Goal: Task Accomplishment & Management: Use online tool/utility

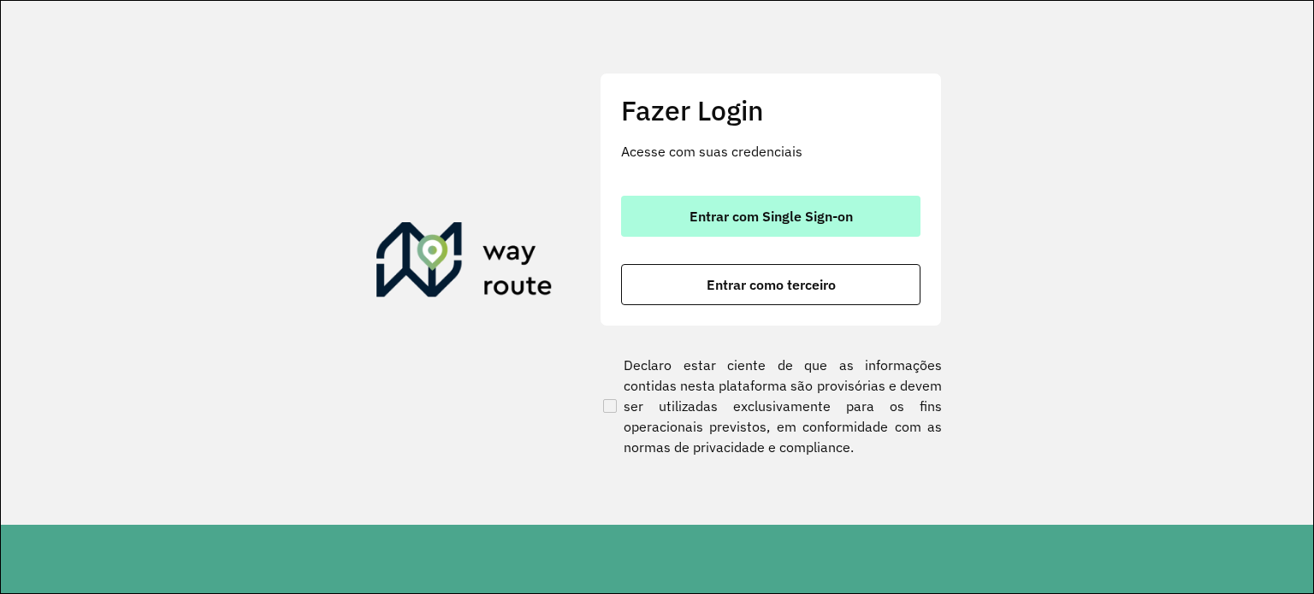
click at [812, 216] on font "Entrar com Single Sign-on" at bounding box center [770, 216] width 163 height 17
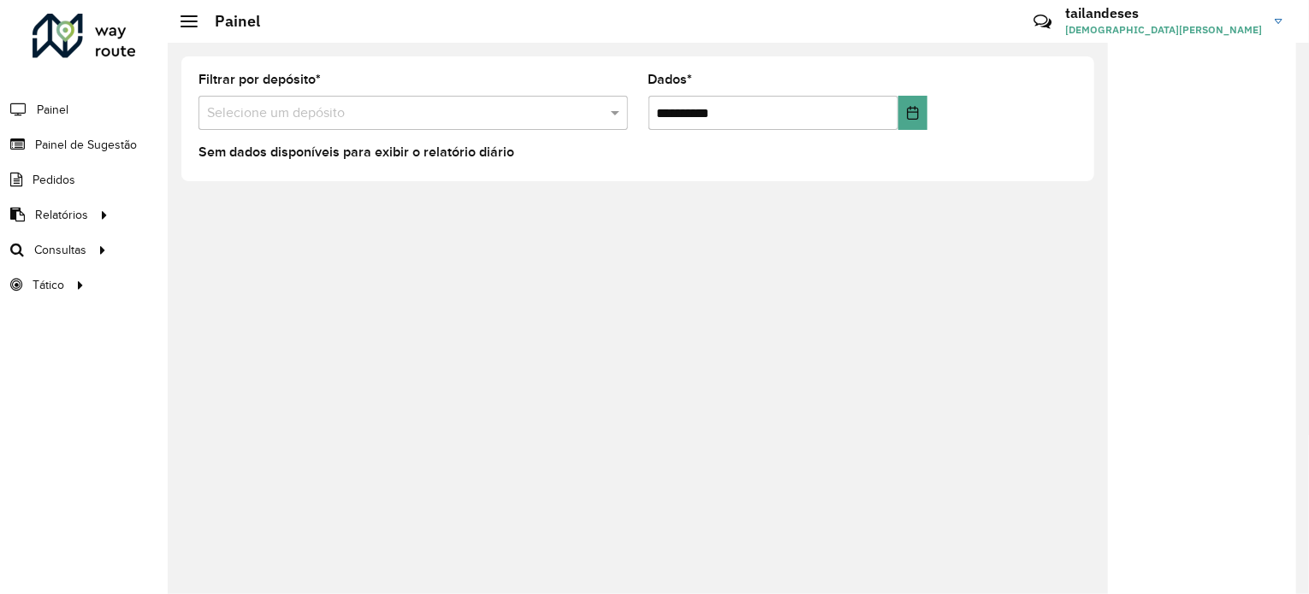
click at [480, 118] on input "text" at bounding box center [396, 113] width 378 height 21
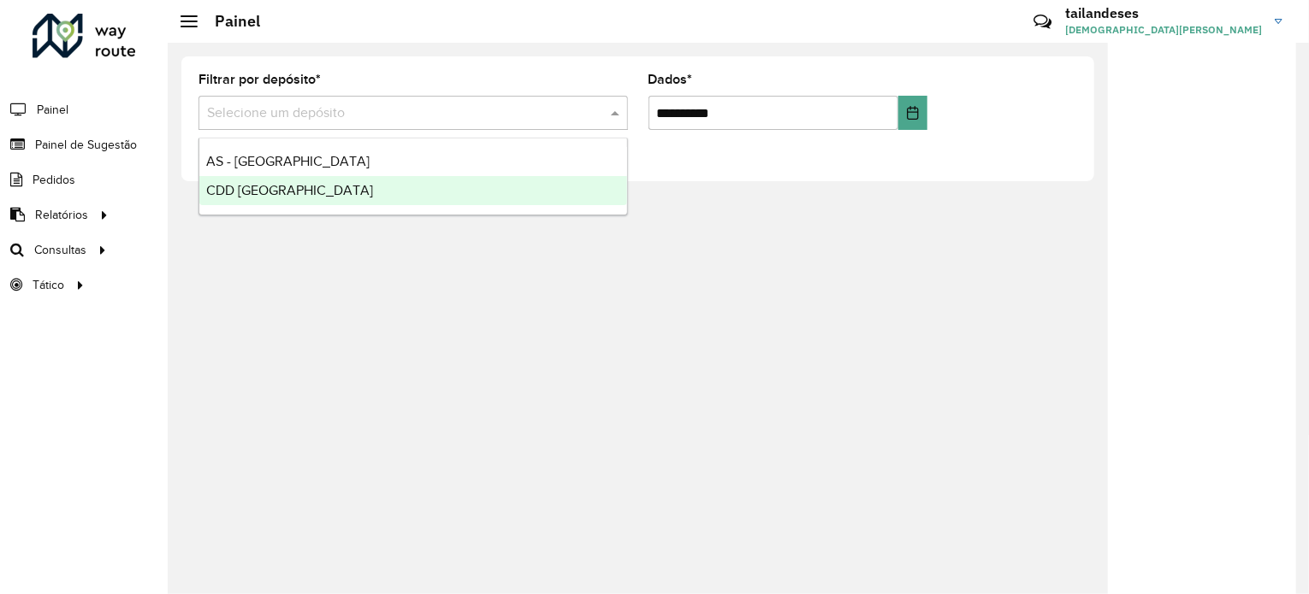
click at [383, 192] on div "CDD Rondonópolis" at bounding box center [413, 190] width 428 height 29
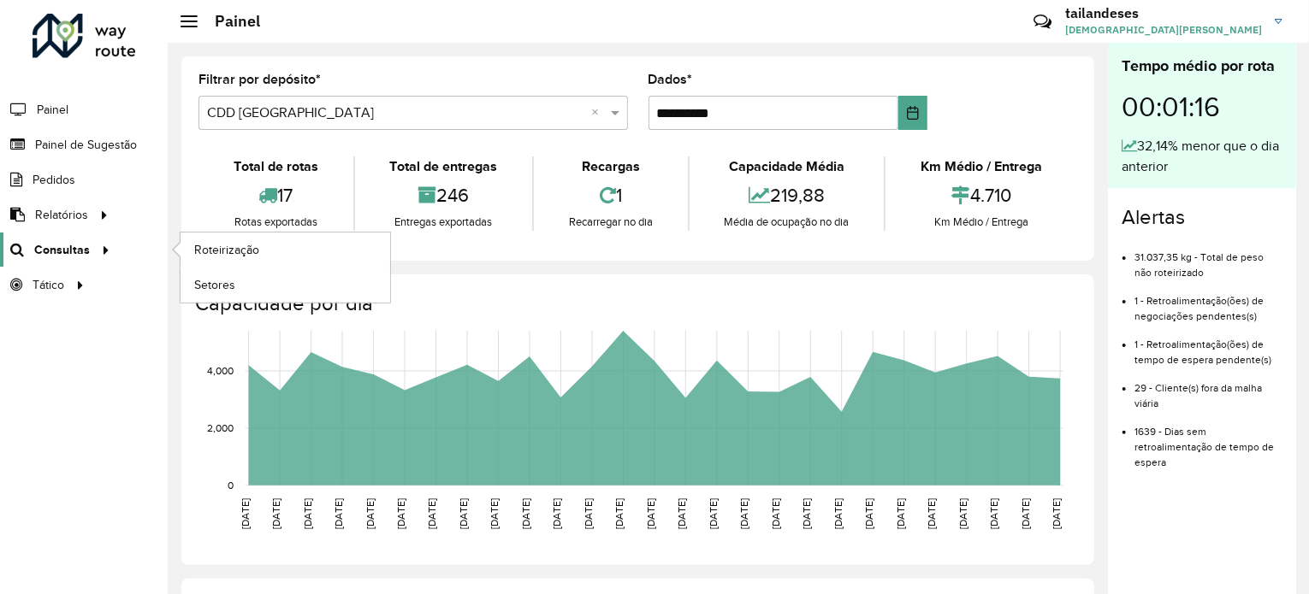
click at [86, 245] on font "Consultas" at bounding box center [62, 250] width 56 height 14
click at [243, 243] on font "Roteirização" at bounding box center [228, 250] width 69 height 14
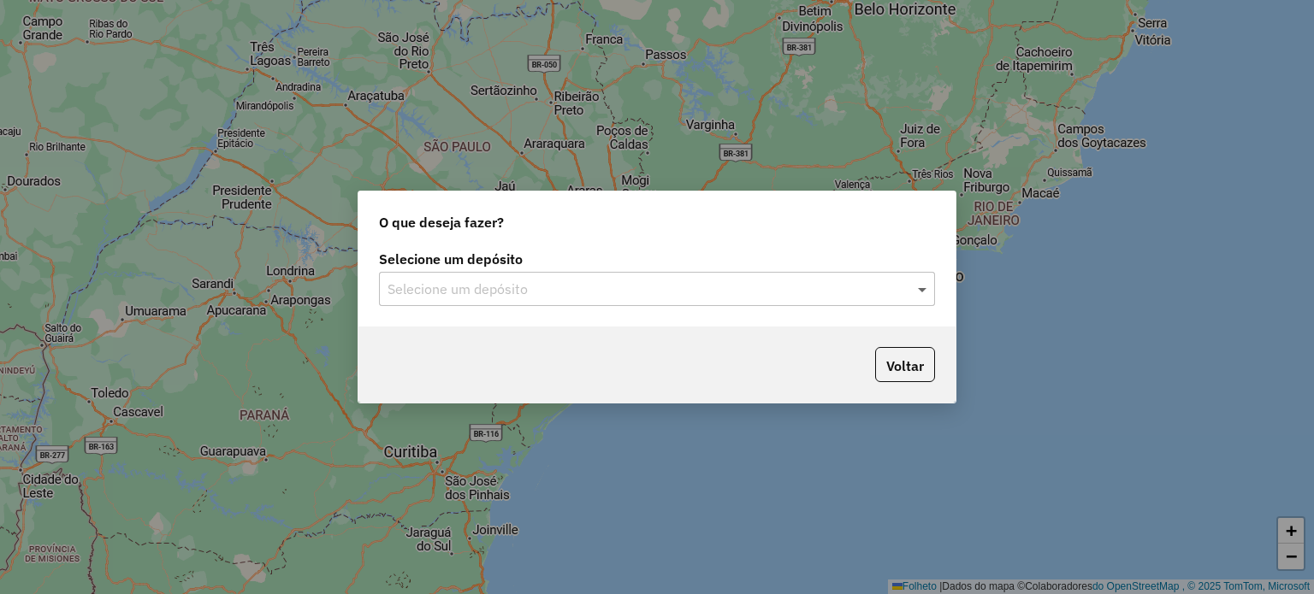
click at [920, 287] on span at bounding box center [923, 289] width 21 height 21
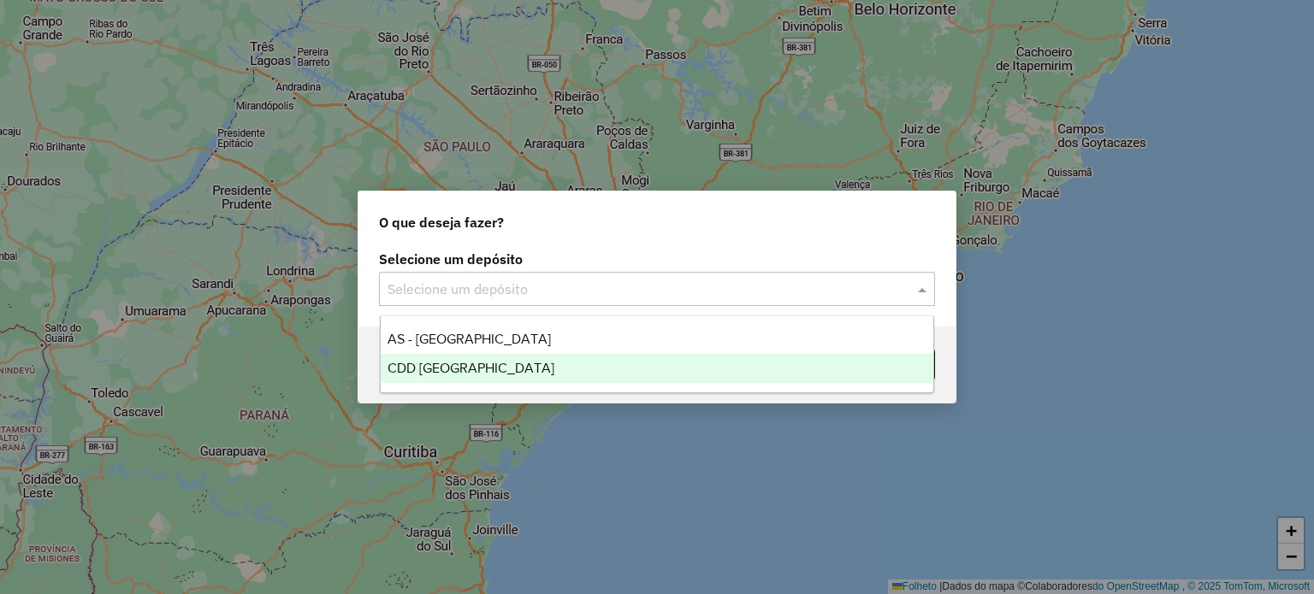
click at [509, 363] on div "CDD [GEOGRAPHIC_DATA]" at bounding box center [657, 368] width 553 height 29
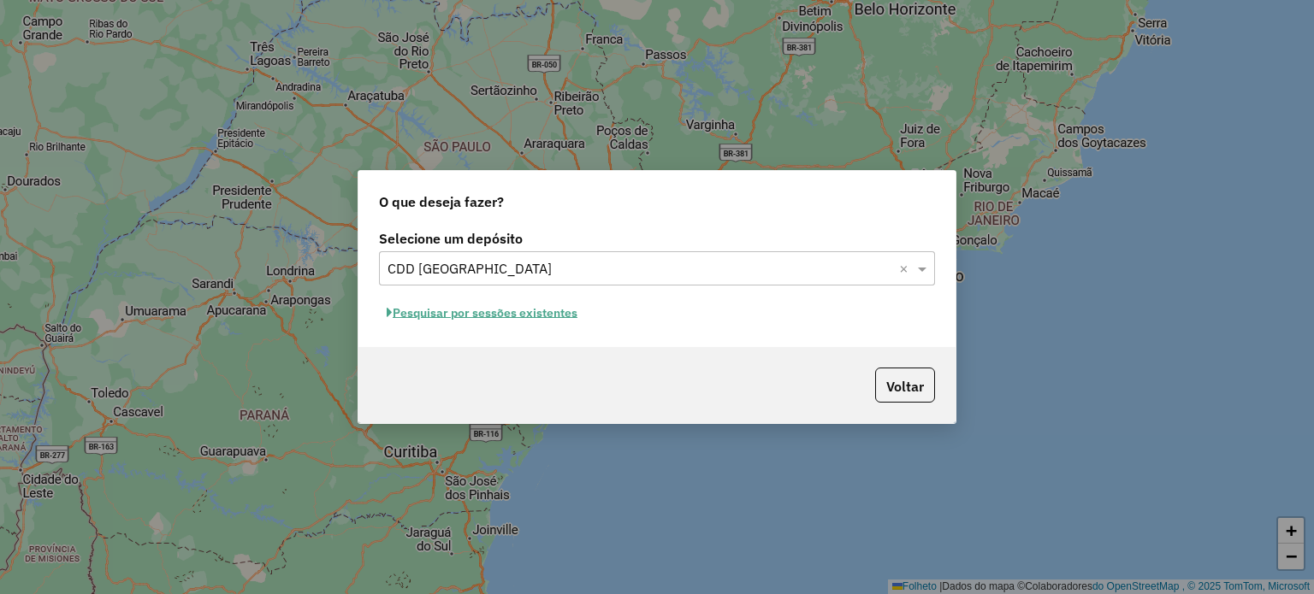
click at [399, 310] on font "Pesquisar por sessões existentes" at bounding box center [485, 312] width 185 height 15
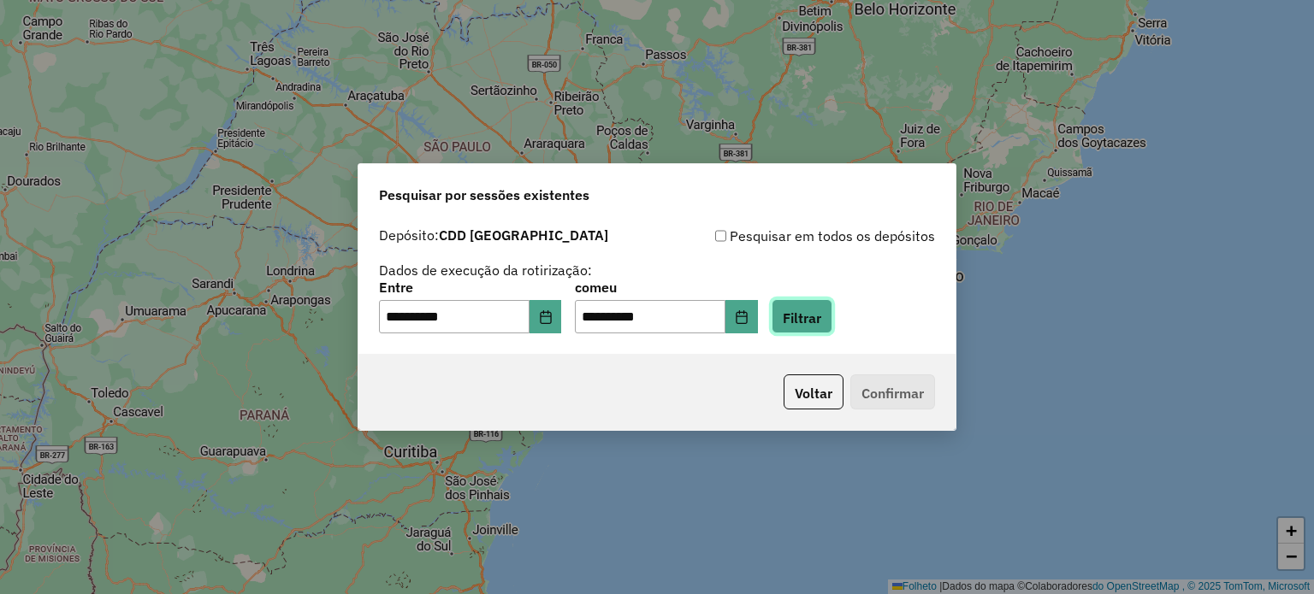
click at [821, 323] on font "Filtrar" at bounding box center [802, 317] width 38 height 17
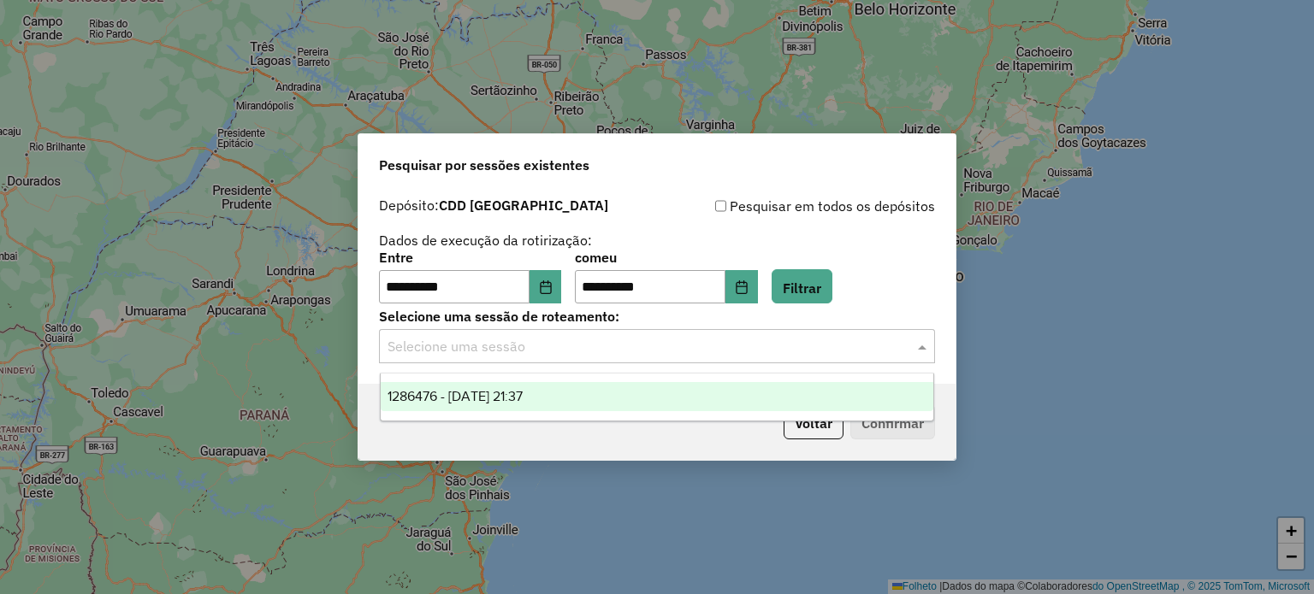
click at [924, 348] on span at bounding box center [923, 346] width 21 height 21
click at [686, 392] on div "1286476 - 01/10/2025 21:37" at bounding box center [657, 396] width 553 height 29
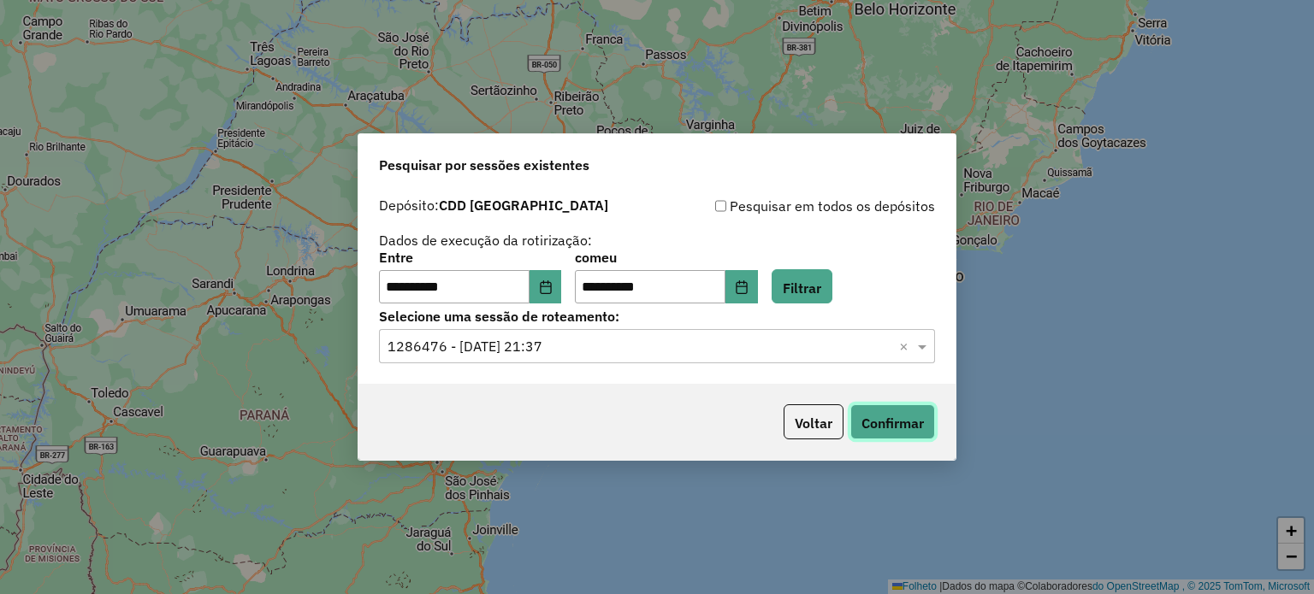
click at [893, 417] on font "Confirmar" at bounding box center [892, 423] width 62 height 17
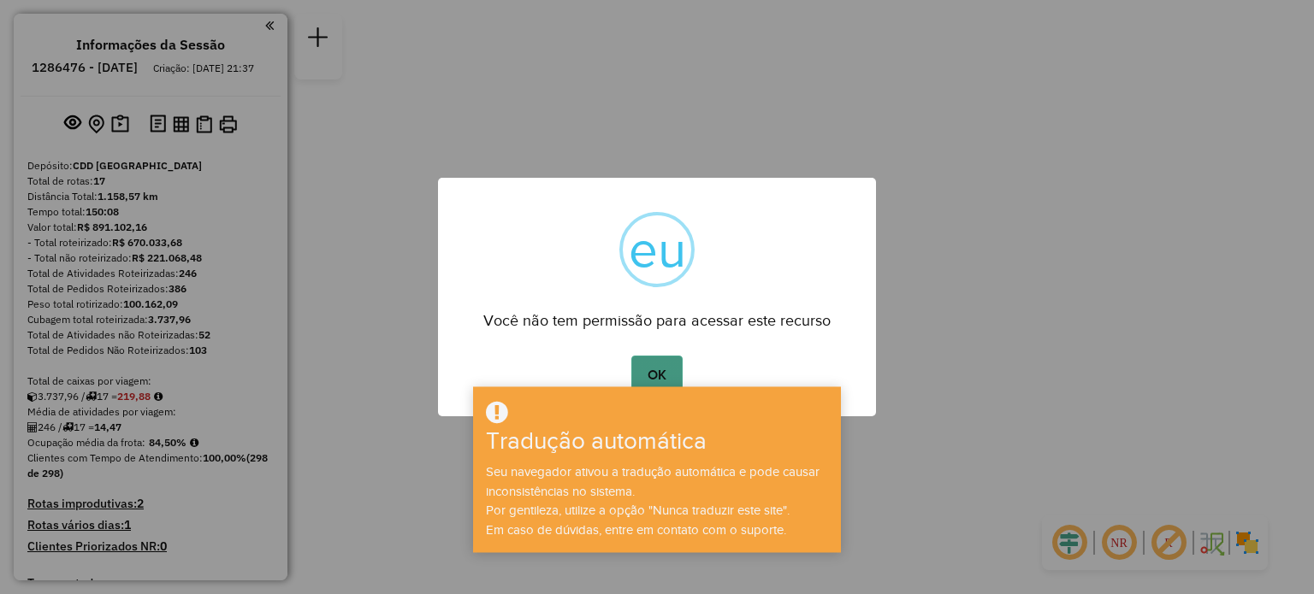
click at [659, 369] on font "OK" at bounding box center [656, 375] width 19 height 15
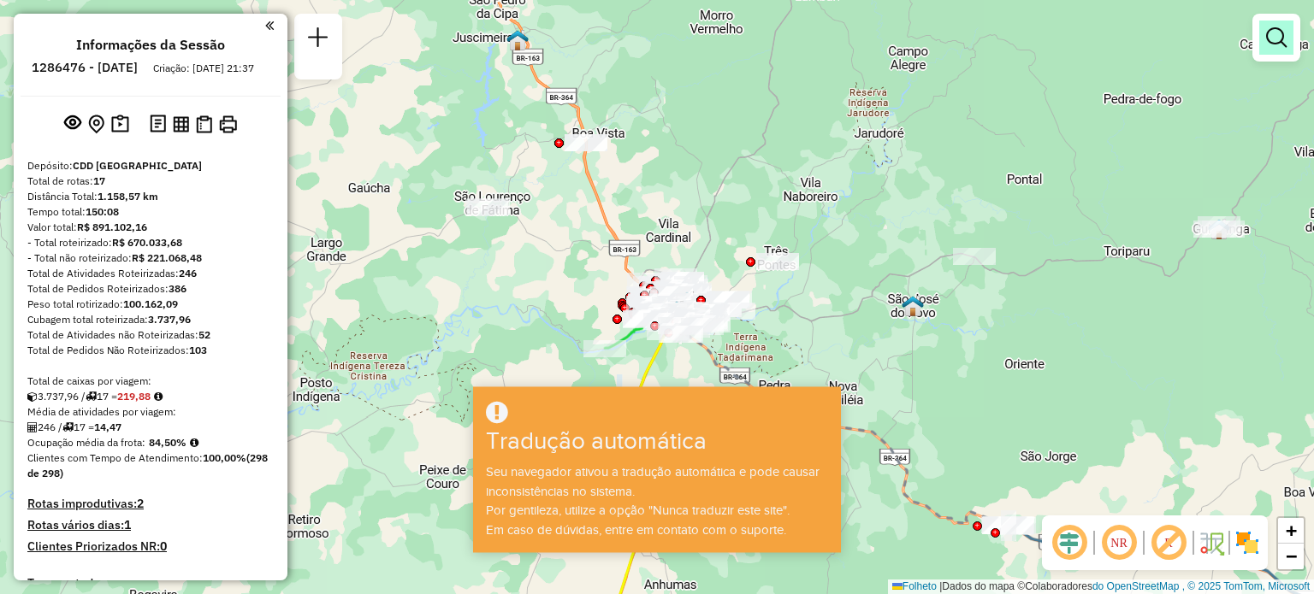
click at [1276, 44] on em at bounding box center [1276, 37] width 21 height 21
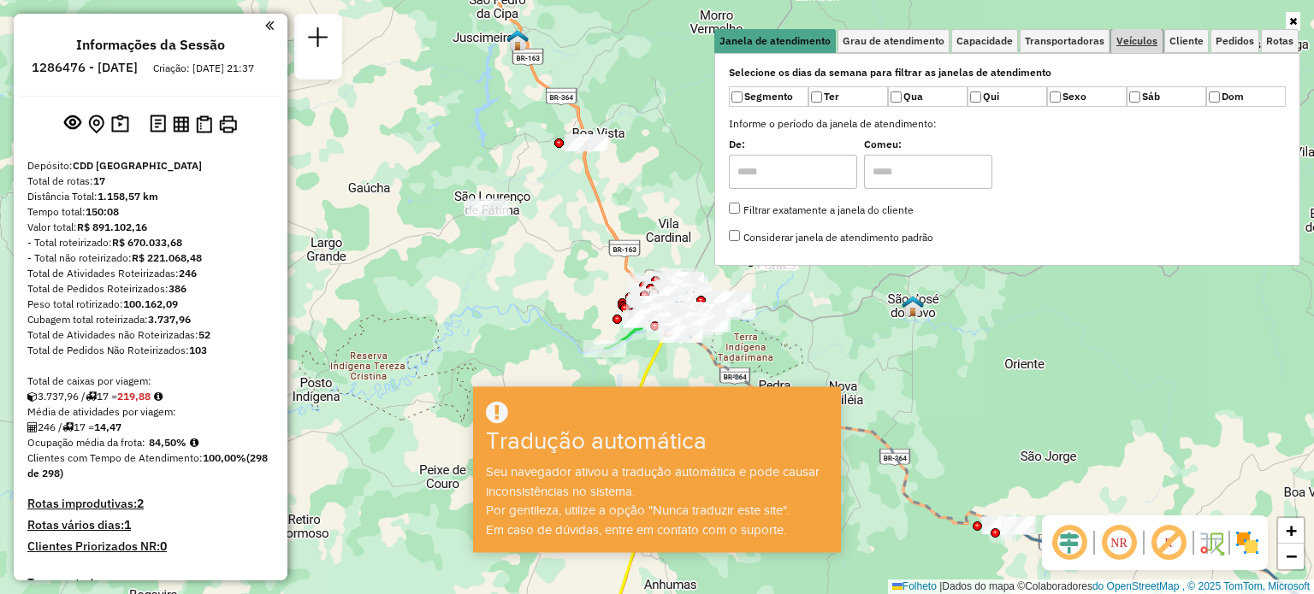
click at [1139, 41] on font "Veículos" at bounding box center [1136, 40] width 41 height 13
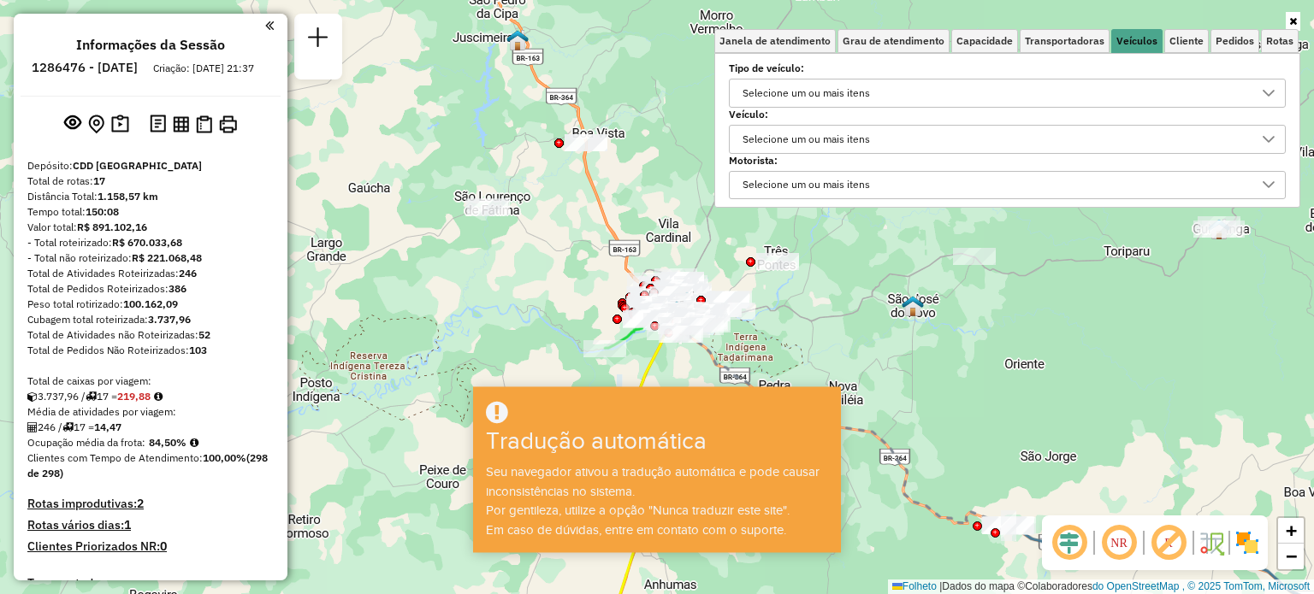
click at [789, 133] on font "Selecione um ou mais itens" at bounding box center [805, 139] width 127 height 13
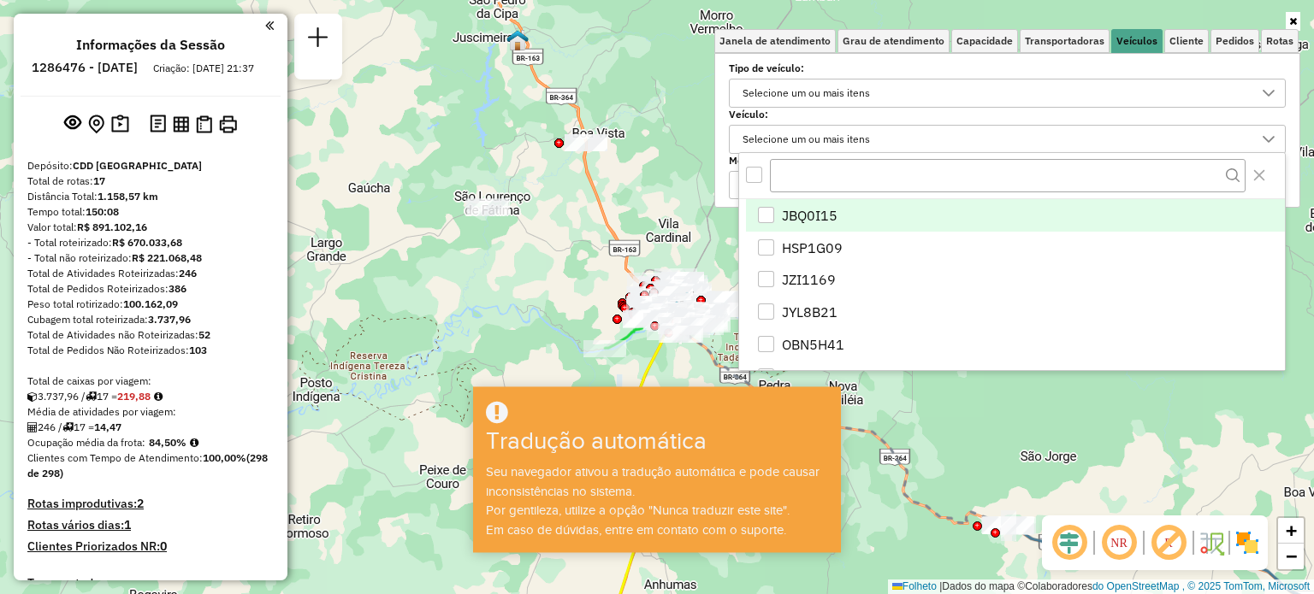
scroll to position [9, 61]
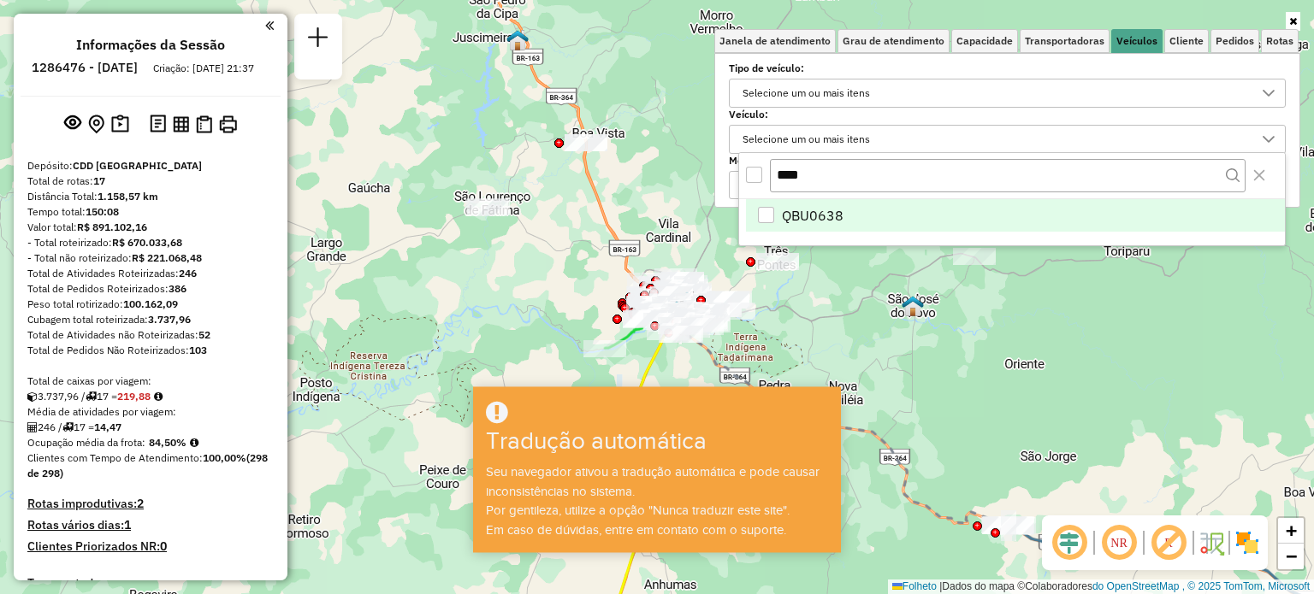
type input "****"
click at [771, 214] on div "QBU0638" at bounding box center [766, 215] width 16 height 16
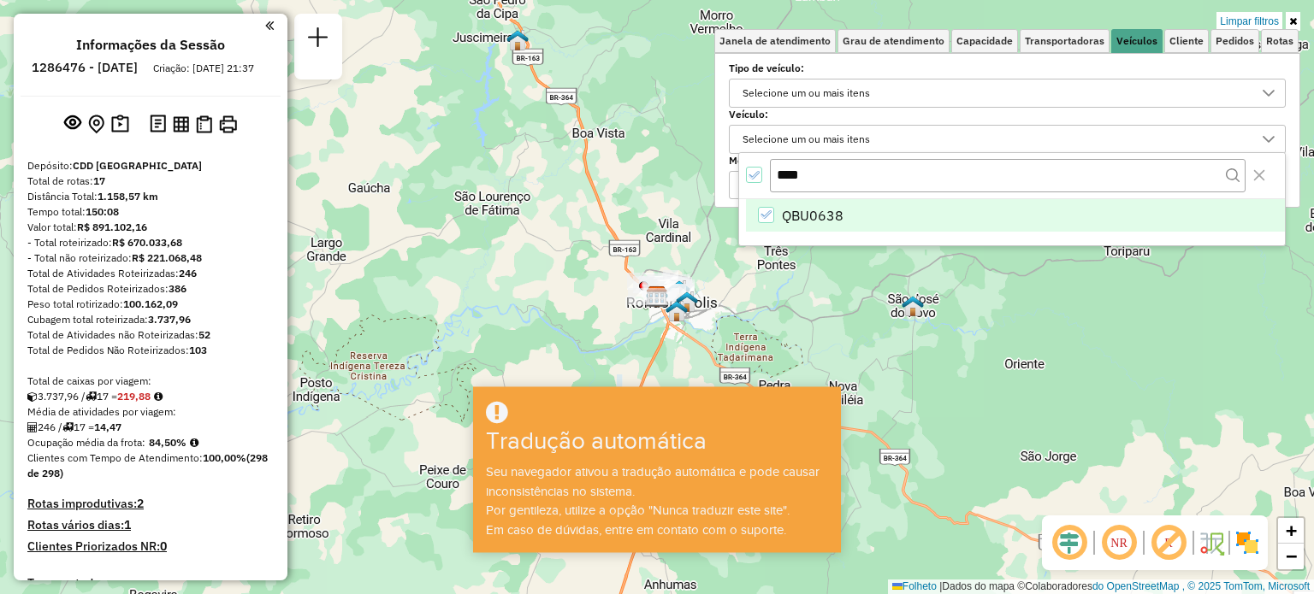
click at [1194, 215] on li "QBU0638" at bounding box center [1015, 215] width 539 height 32
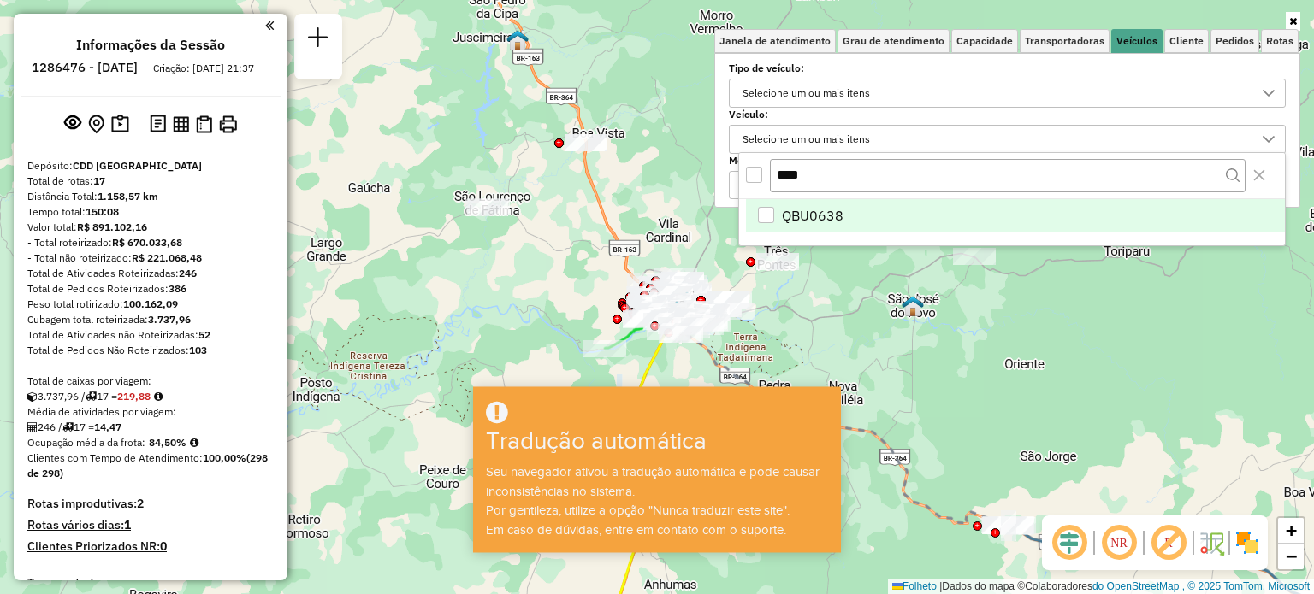
click at [763, 208] on div "QBU0638" at bounding box center [766, 215] width 16 height 16
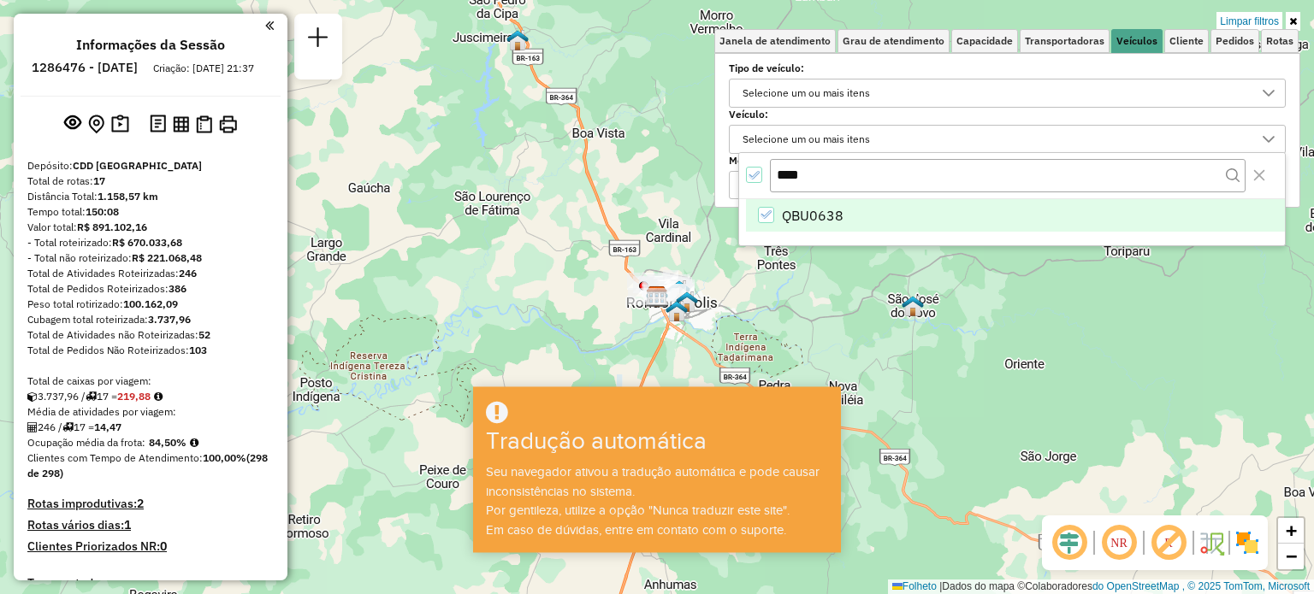
click at [864, 374] on div "Limpar filtros Janela de atendimento Grau de atendimento Capacidade Transportad…" at bounding box center [657, 297] width 1314 height 594
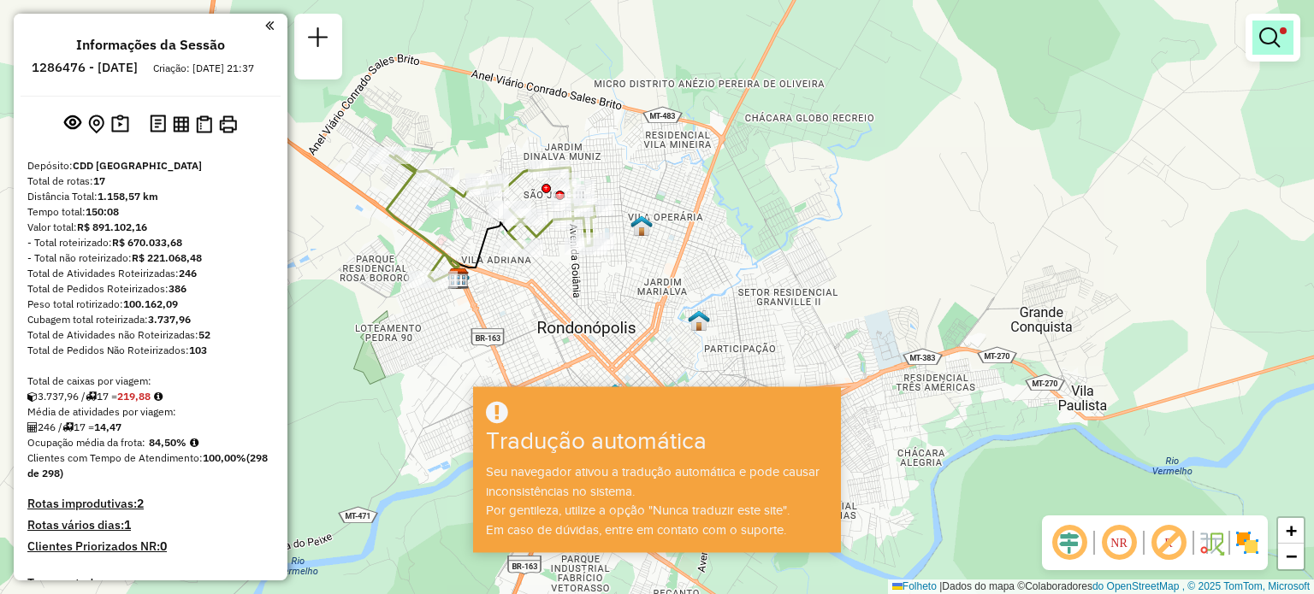
click at [1267, 42] on em at bounding box center [1269, 37] width 21 height 21
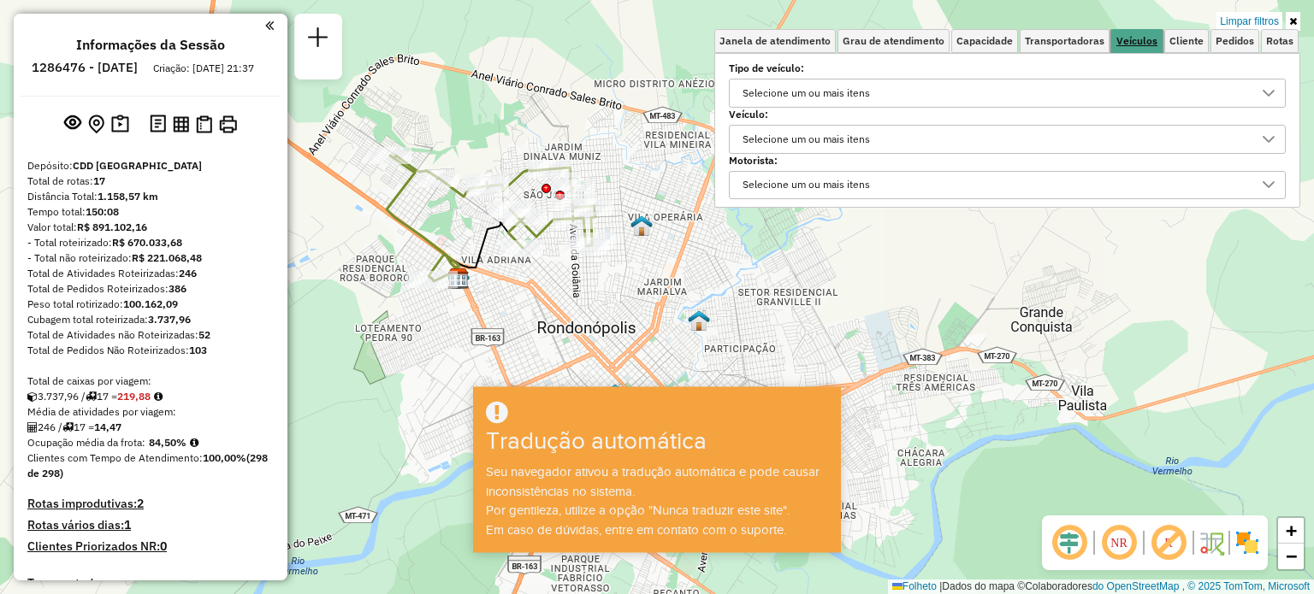
click at [1132, 38] on font "Veículos" at bounding box center [1136, 40] width 41 height 13
click at [1273, 133] on icon at bounding box center [1269, 140] width 14 height 14
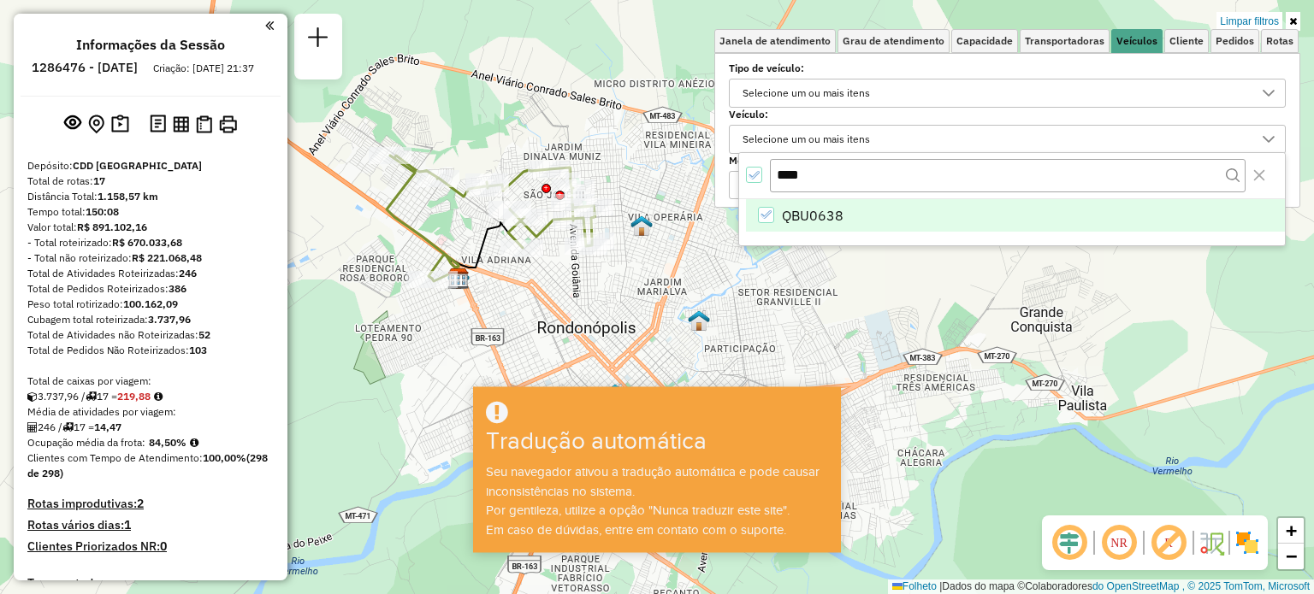
click at [1108, 296] on div "Limpar filtros Janela de atendimento Grau de atendimento Capacidade Transportad…" at bounding box center [657, 297] width 1314 height 594
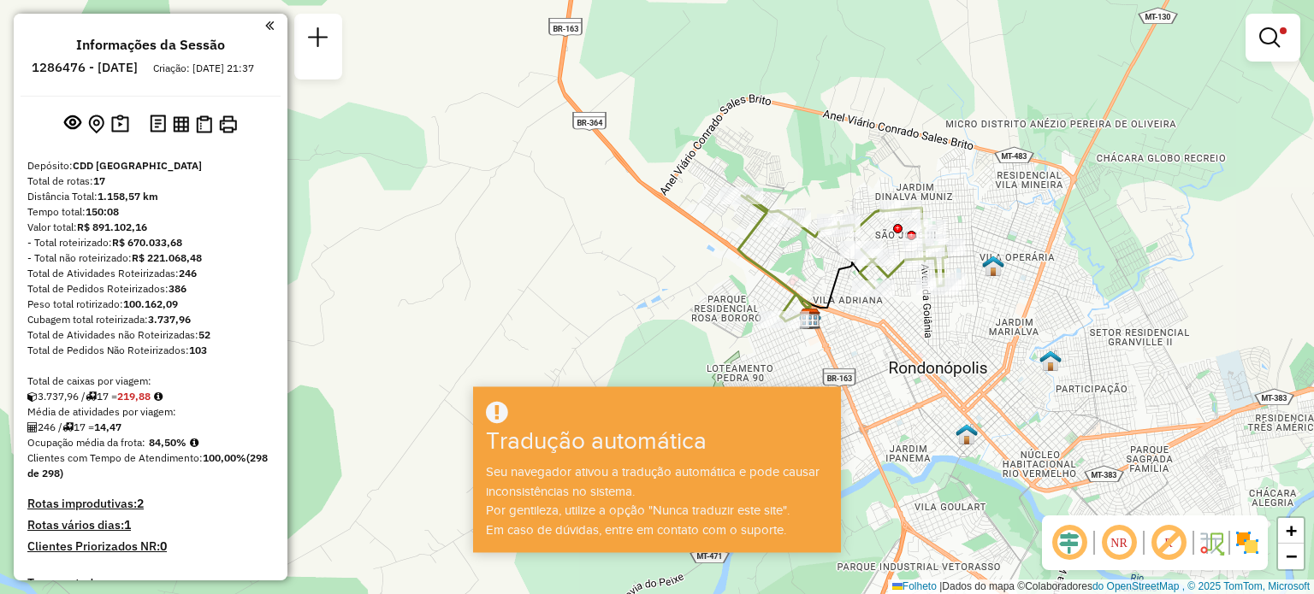
drag, startPoint x: 531, startPoint y: 280, endPoint x: 883, endPoint y: 320, distance: 353.8
click at [883, 320] on div "Limpar filtros Janela de atendimento Grau de atendimento Capacidade Transportad…" at bounding box center [657, 297] width 1314 height 594
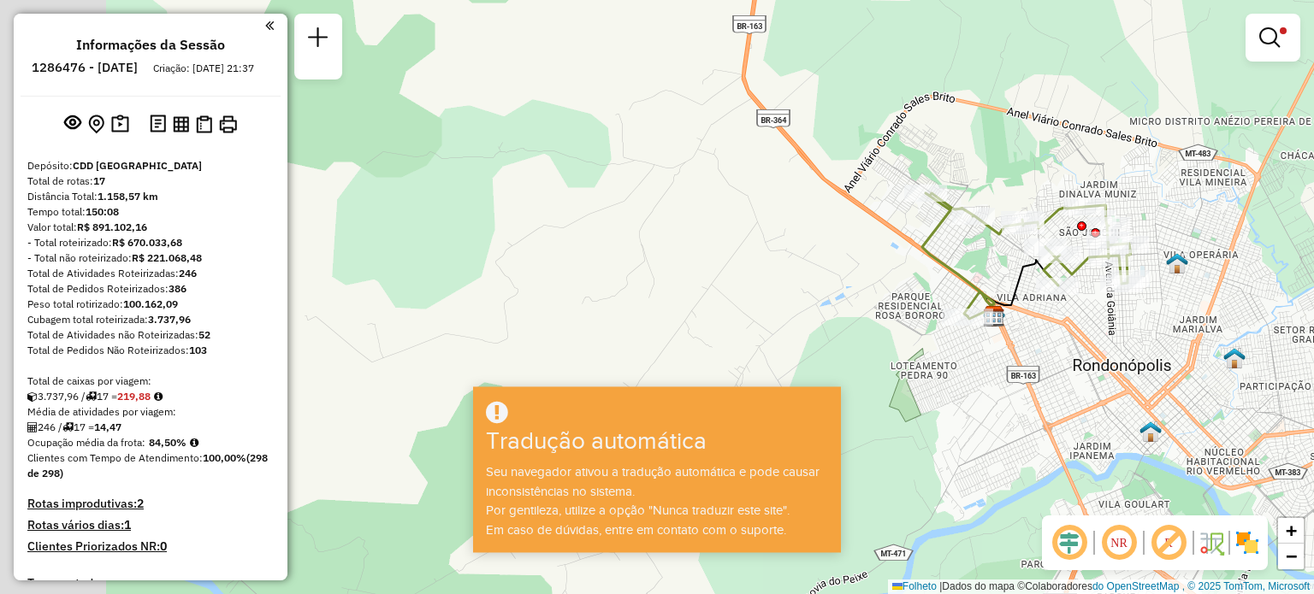
drag, startPoint x: 889, startPoint y: 315, endPoint x: 1080, endPoint y: 312, distance: 190.7
click at [1080, 312] on div "Limpar filtros Janela de atendimento Grau de atendimento Capacidade Transportad…" at bounding box center [657, 297] width 1314 height 594
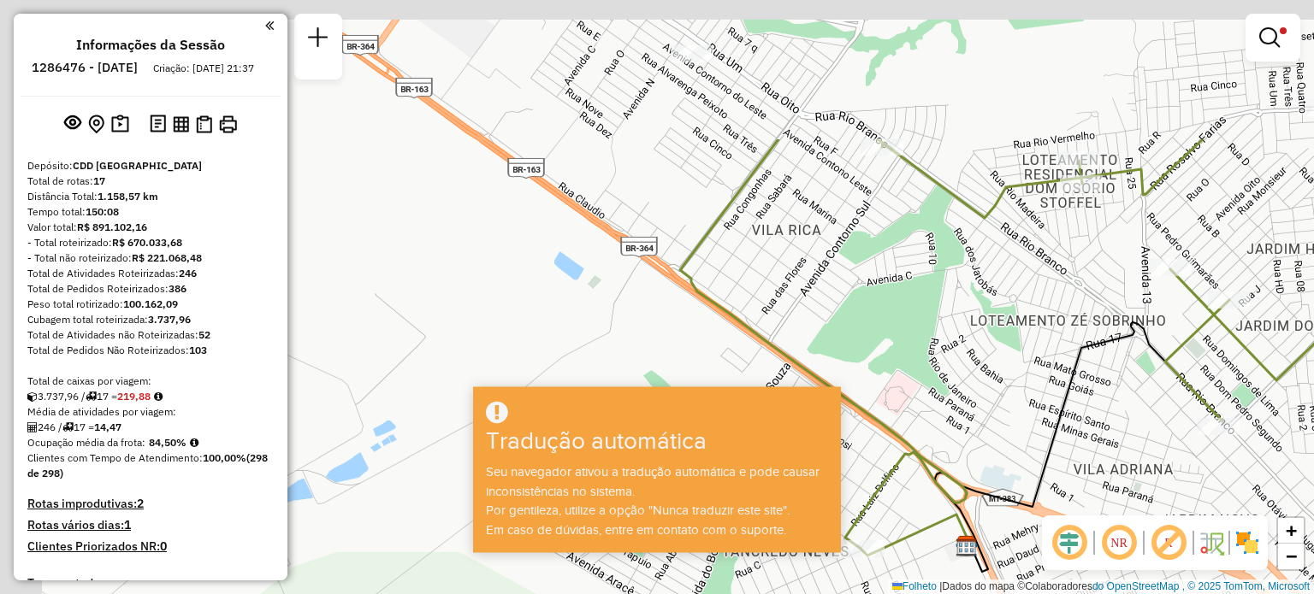
drag, startPoint x: 736, startPoint y: 138, endPoint x: 962, endPoint y: 330, distance: 297.3
click at [980, 336] on div "Limpar filtros Janela de atendimento Grau de atendimento Capacidade Transportad…" at bounding box center [657, 297] width 1314 height 594
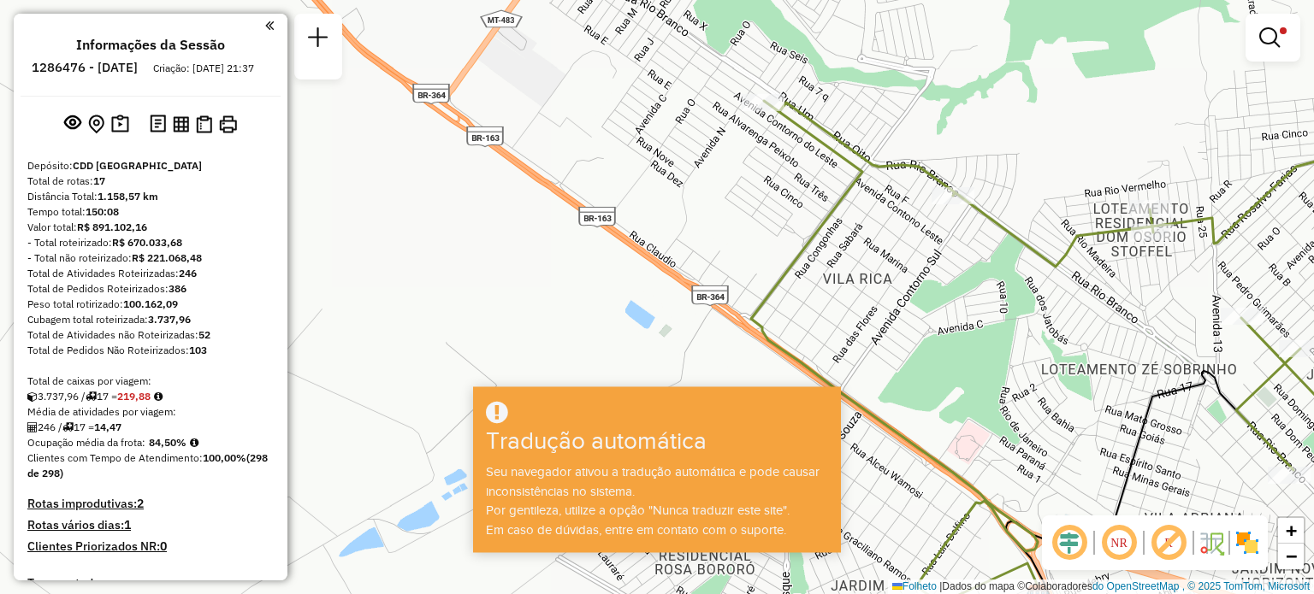
drag, startPoint x: 806, startPoint y: 187, endPoint x: 878, endPoint y: 239, distance: 89.0
click at [878, 239] on div "Limpar filtros Janela de atendimento Grau de atendimento Capacidade Transportad…" at bounding box center [657, 297] width 1314 height 594
